Goal: Transaction & Acquisition: Book appointment/travel/reservation

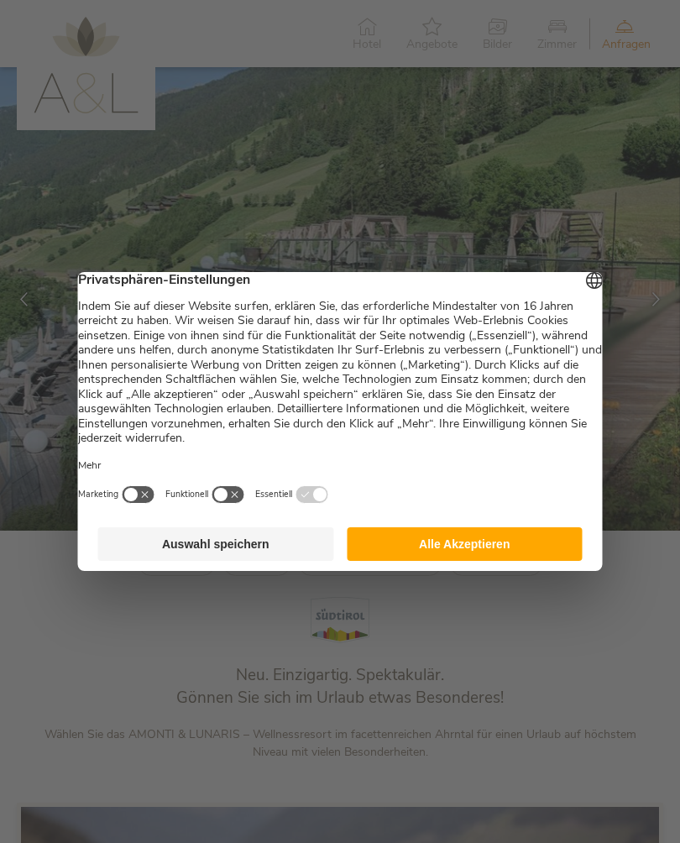
click at [474, 558] on button "Alle Akzeptieren" at bounding box center [465, 544] width 236 height 34
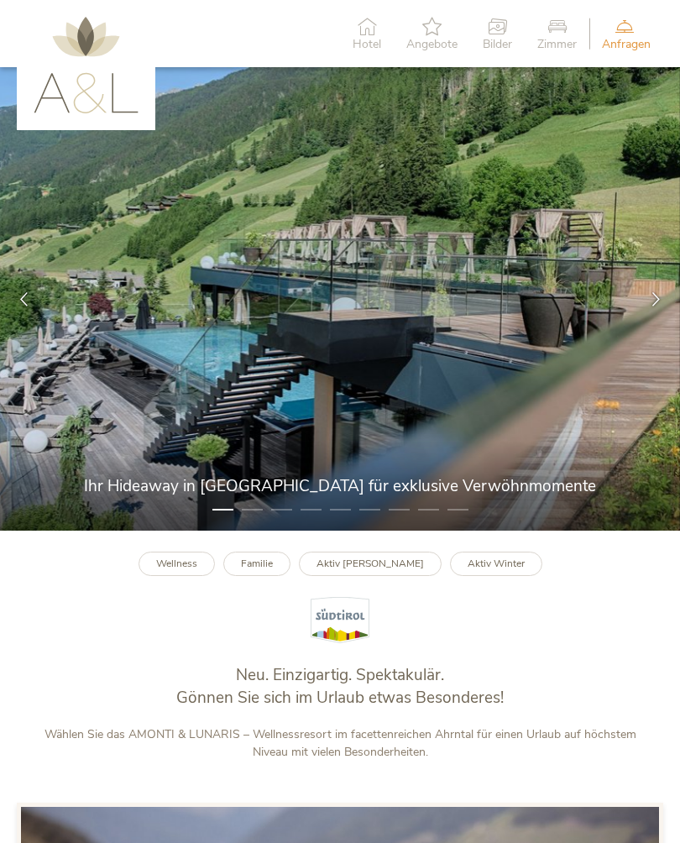
click at [647, 301] on div at bounding box center [656, 299] width 48 height 48
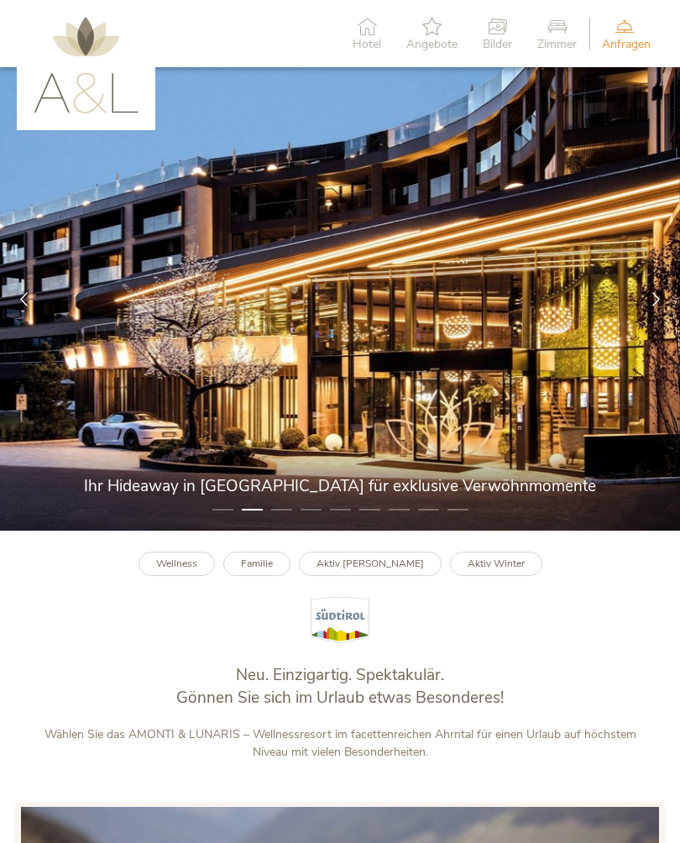
click at [647, 303] on div at bounding box center [656, 299] width 48 height 48
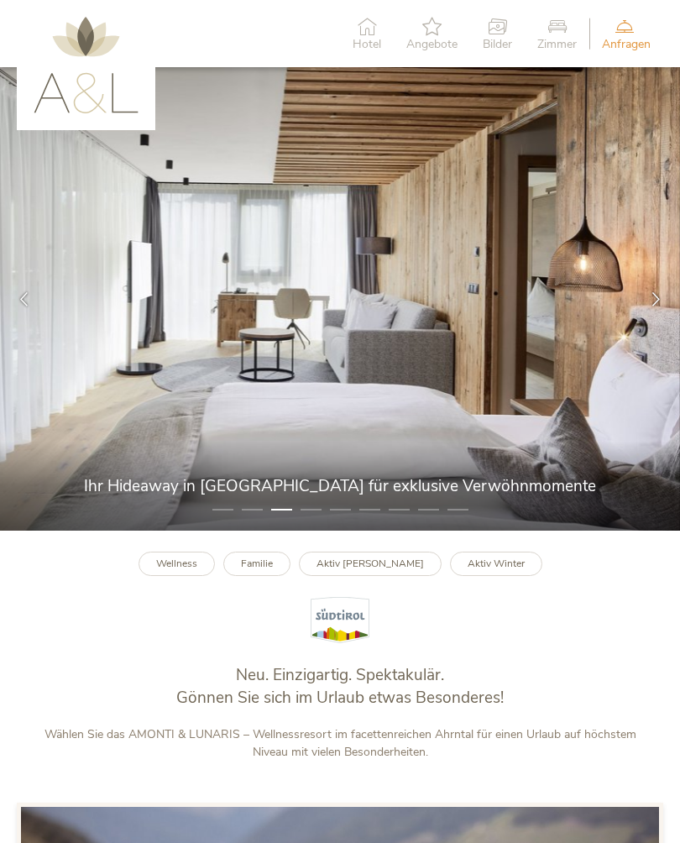
click at [649, 316] on div at bounding box center [656, 299] width 48 height 48
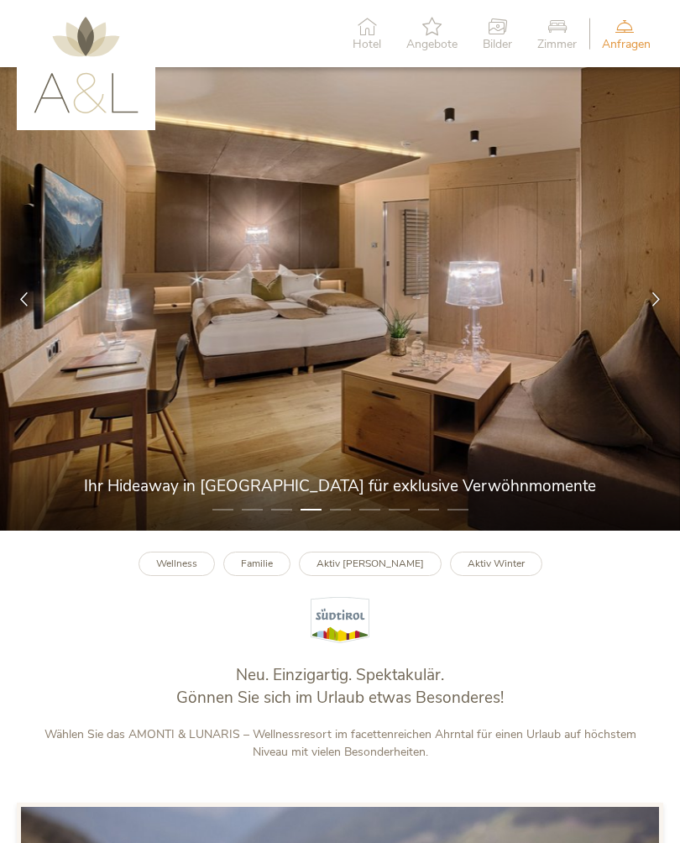
click at [646, 307] on div at bounding box center [656, 299] width 48 height 48
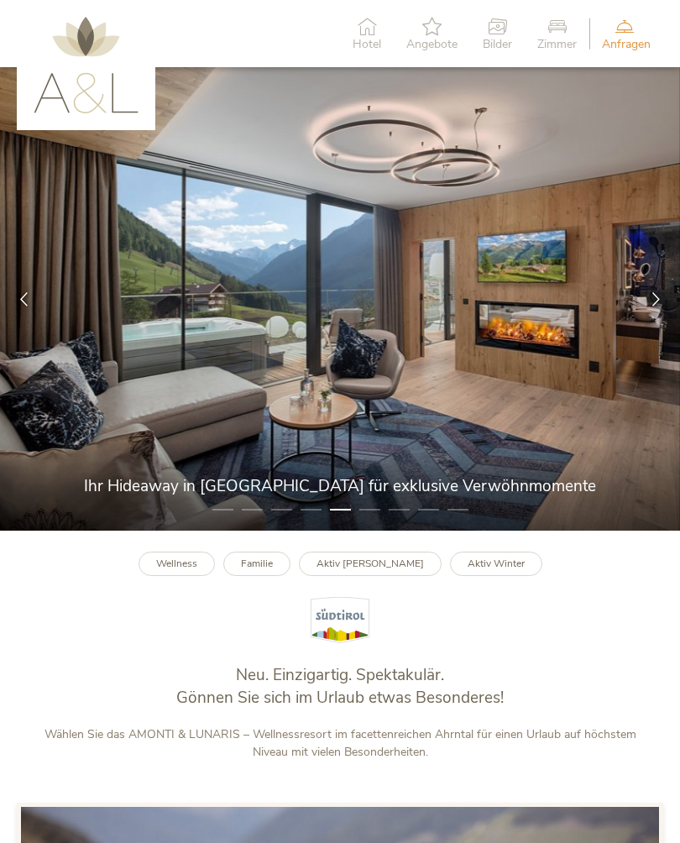
click at [649, 302] on icon at bounding box center [656, 299] width 14 height 14
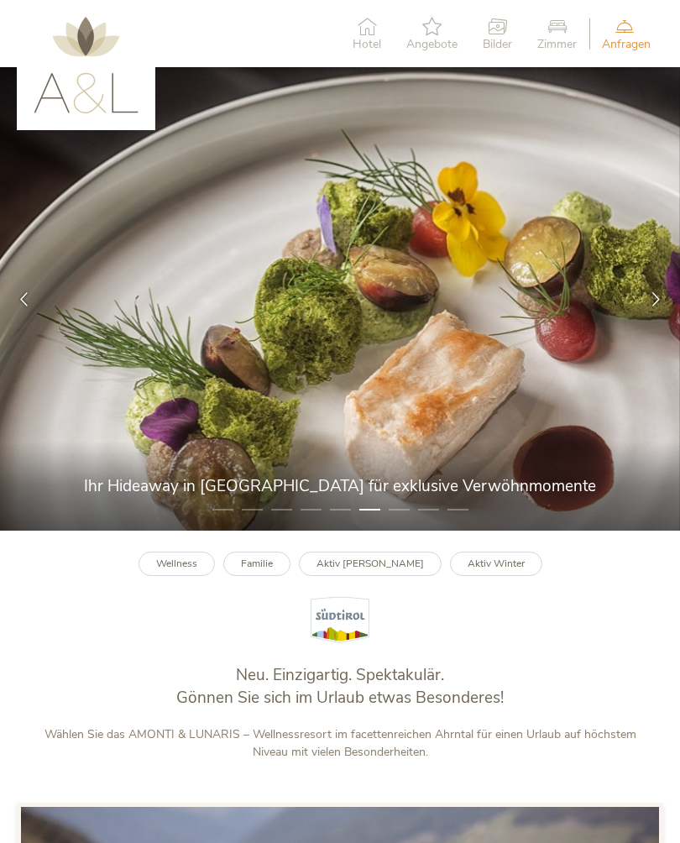
click at [645, 309] on div at bounding box center [656, 299] width 48 height 48
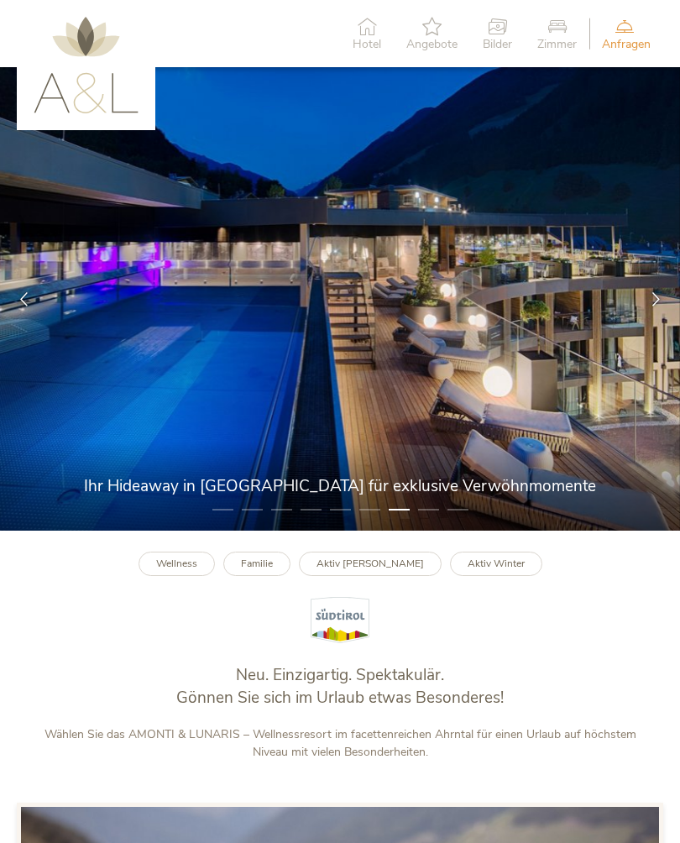
click at [644, 309] on div at bounding box center [656, 299] width 48 height 48
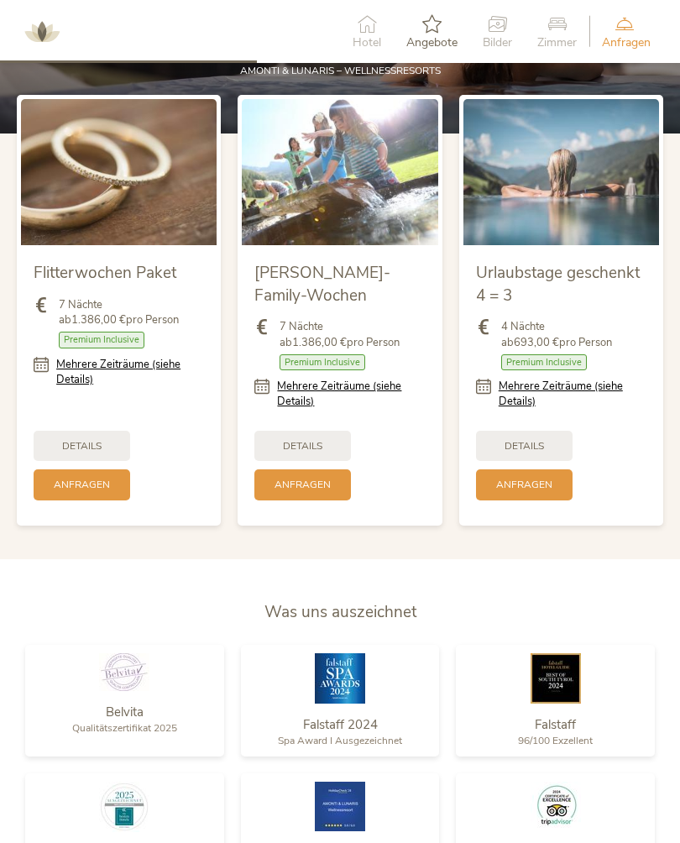
scroll to position [1616, 0]
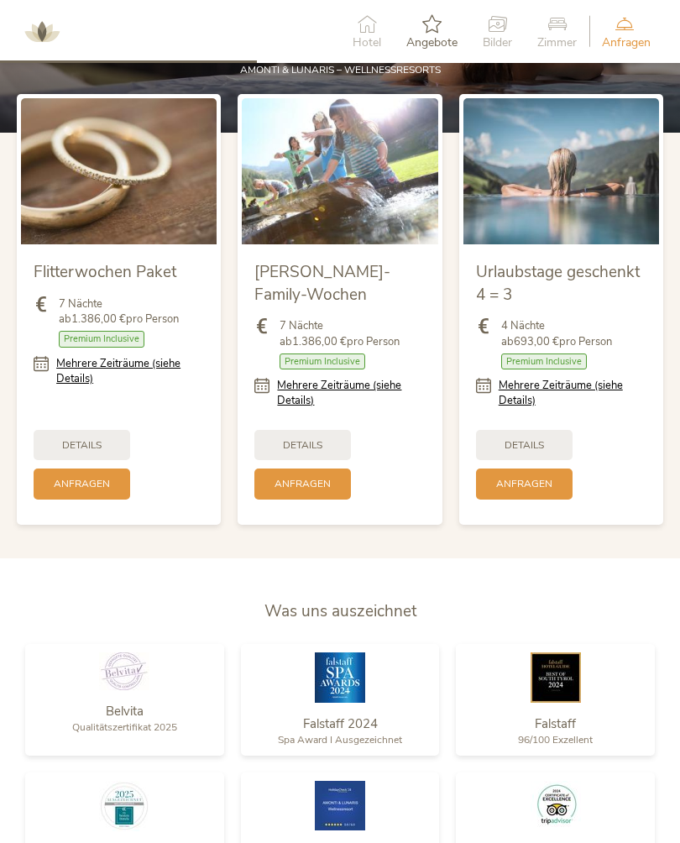
click at [563, 401] on link "Mehrere Zeiträume (siehe Details)" at bounding box center [573, 393] width 148 height 30
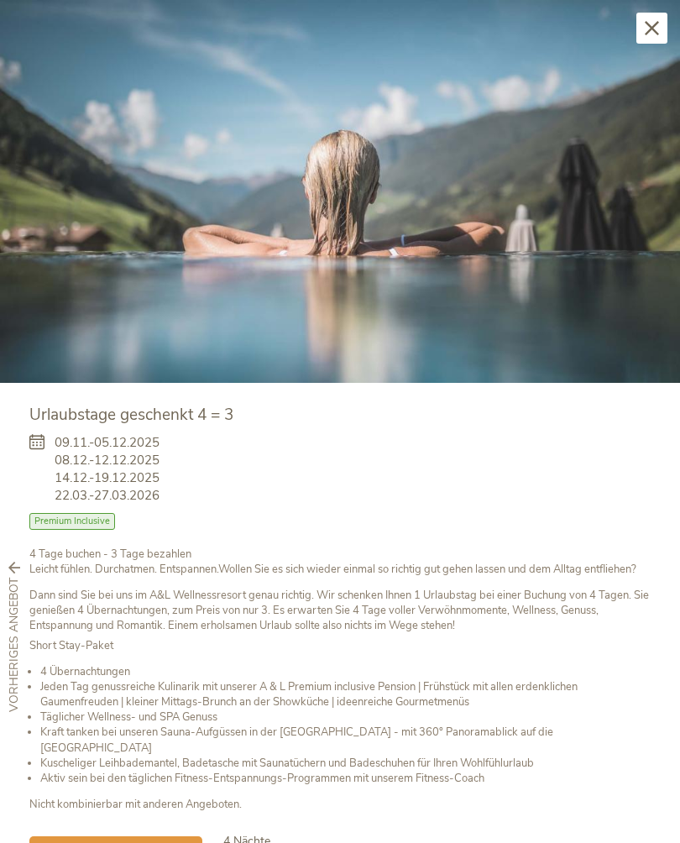
click at [650, 30] on icon at bounding box center [652, 28] width 14 height 14
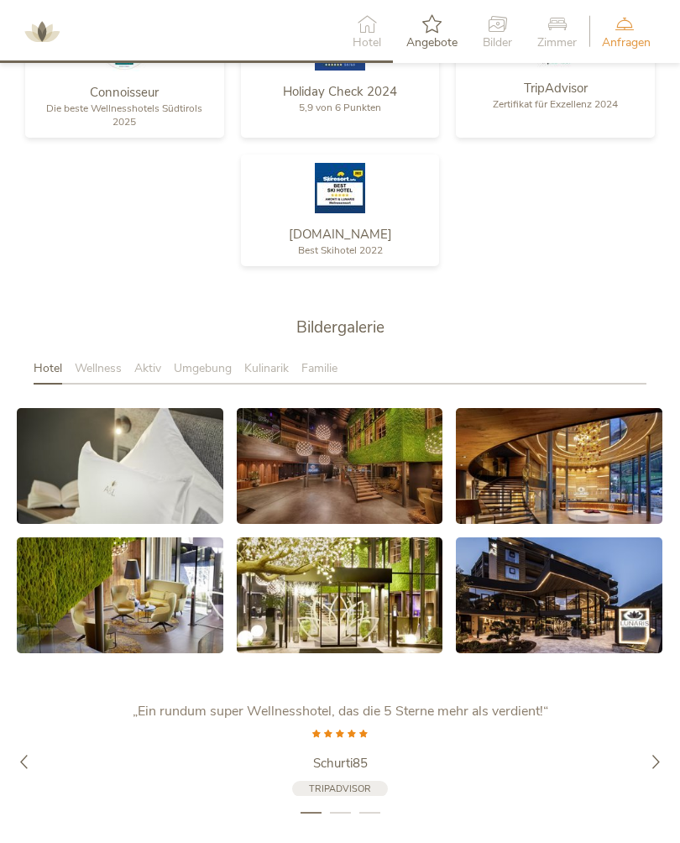
scroll to position [2564, 0]
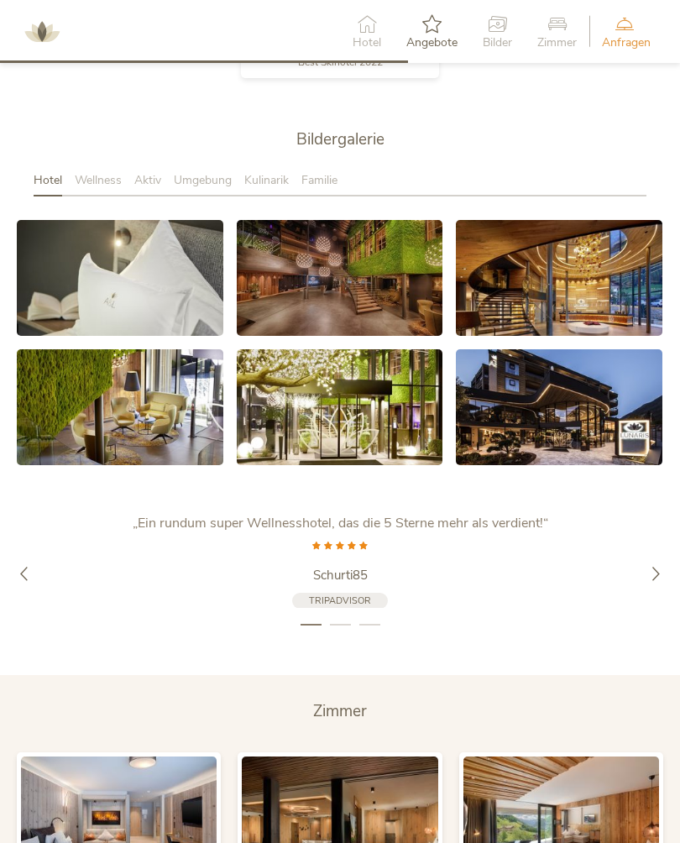
click at [92, 188] on span "Wellness" at bounding box center [98, 180] width 47 height 16
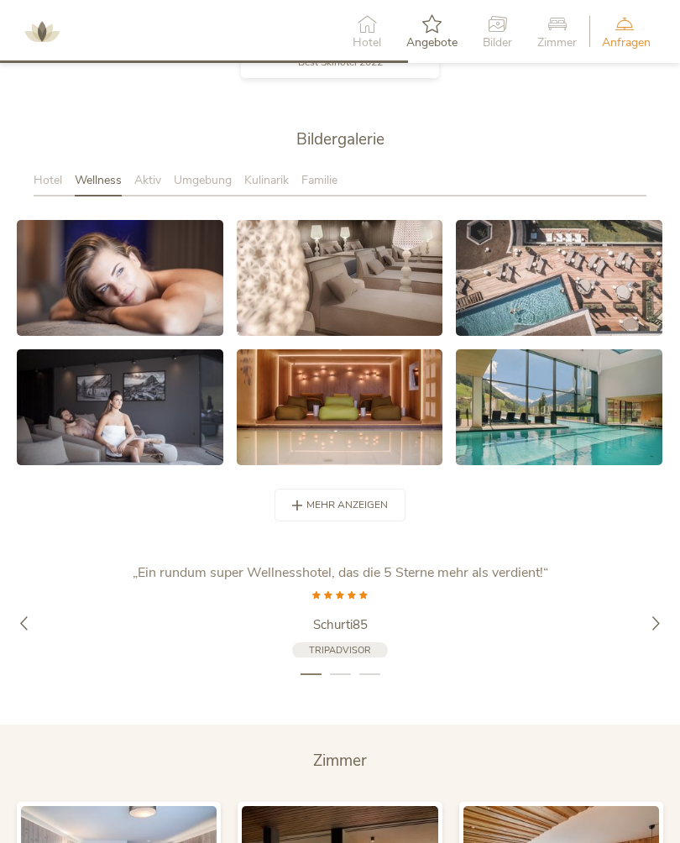
click at [353, 500] on span "mehr anzeigen" at bounding box center [346, 505] width 81 height 14
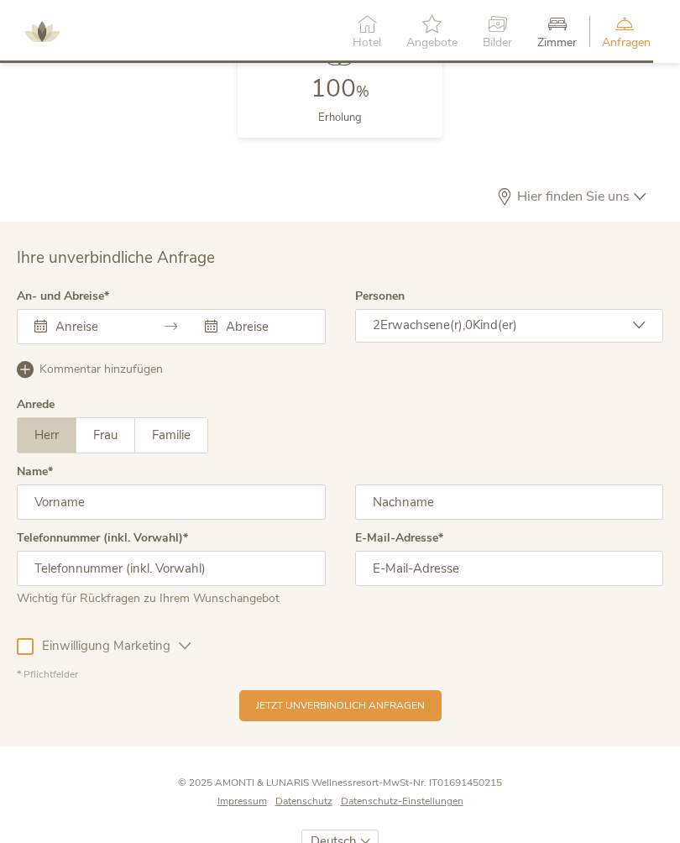
scroll to position [4604, 0]
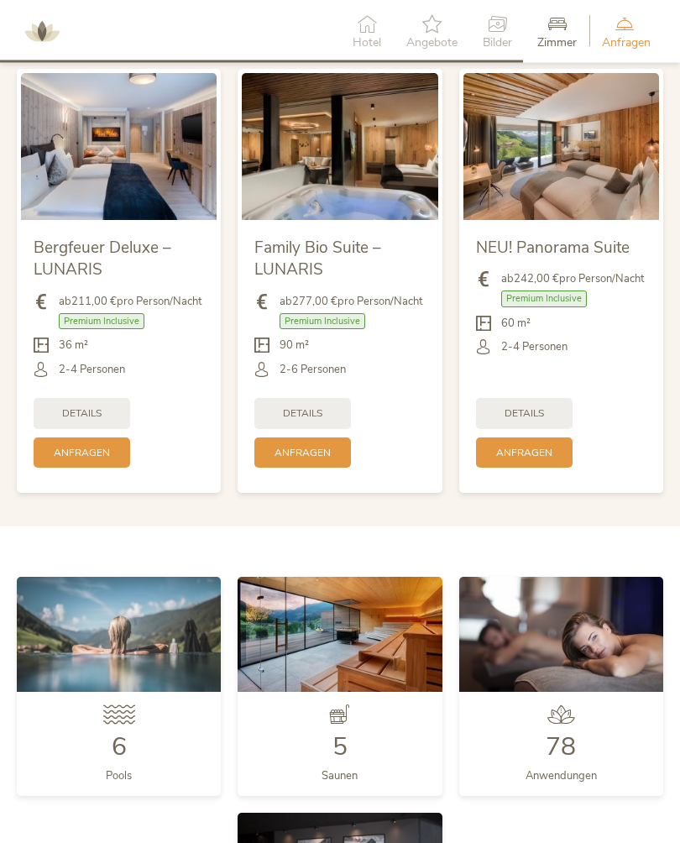
click at [428, 40] on span "Angebote" at bounding box center [431, 43] width 51 height 12
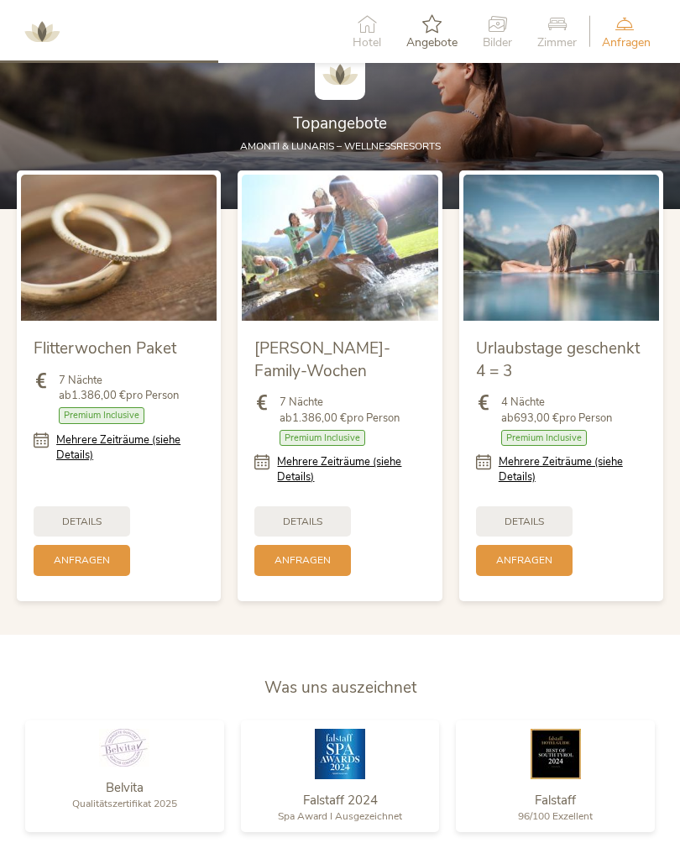
scroll to position [1492, 0]
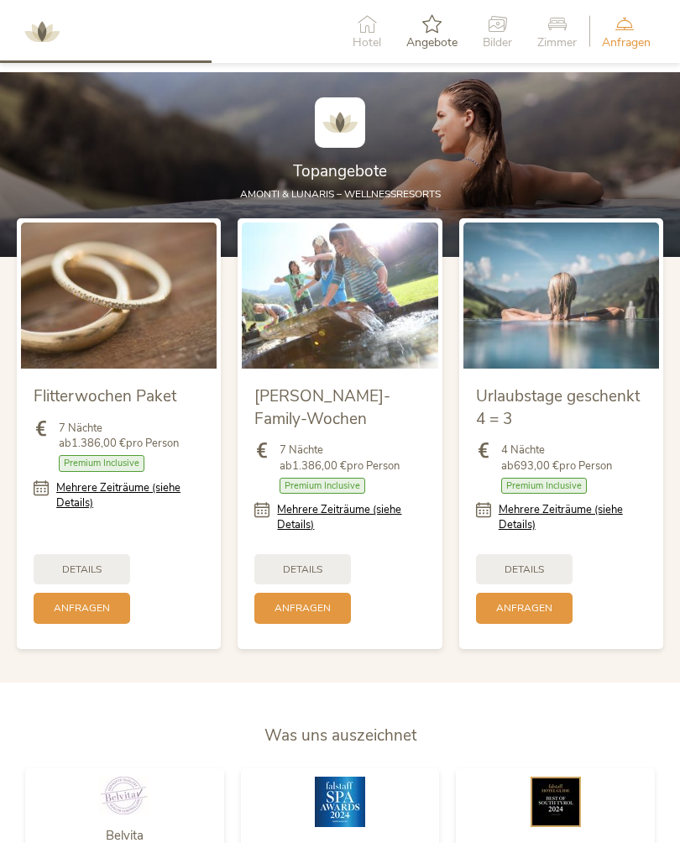
click at [296, 531] on link "Mehrere Zeiträume (siehe Details)" at bounding box center [351, 517] width 148 height 30
